Goal: Find specific page/section: Find specific page/section

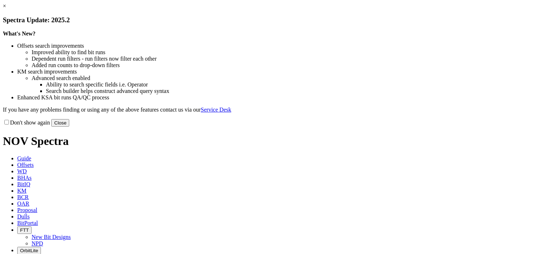
click at [69, 127] on button "Close" at bounding box center [60, 123] width 18 height 8
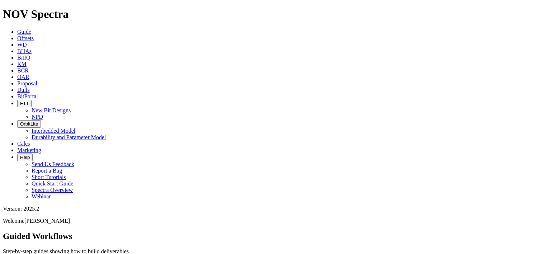
click at [30, 87] on span "Dulls" at bounding box center [23, 90] width 13 height 6
click at [66, 254] on input "text" at bounding box center [35, 259] width 64 height 8
paste input "A317107"
type input "A317107"
